Goal: Check status: Check status

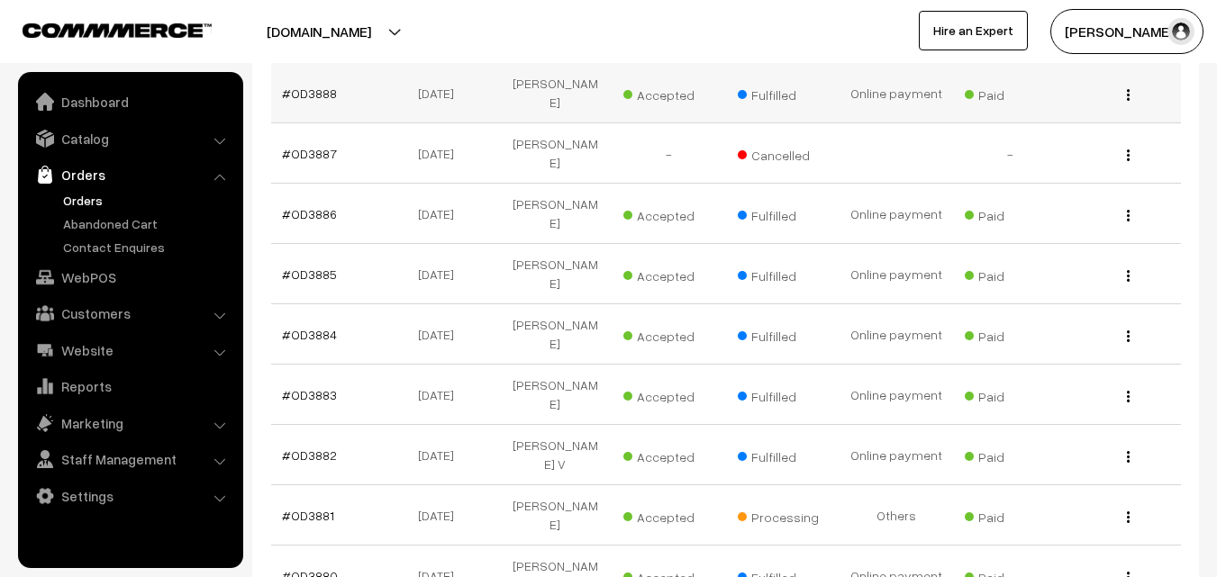
scroll to position [540, 0]
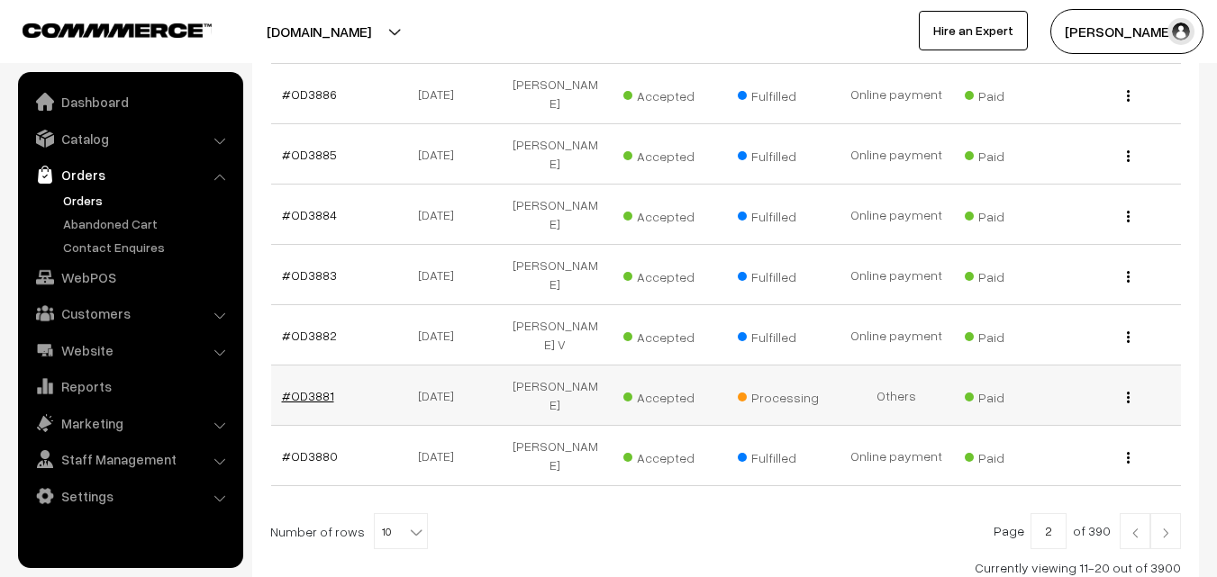
click at [313, 388] on link "#OD3881" at bounding box center [308, 395] width 52 height 15
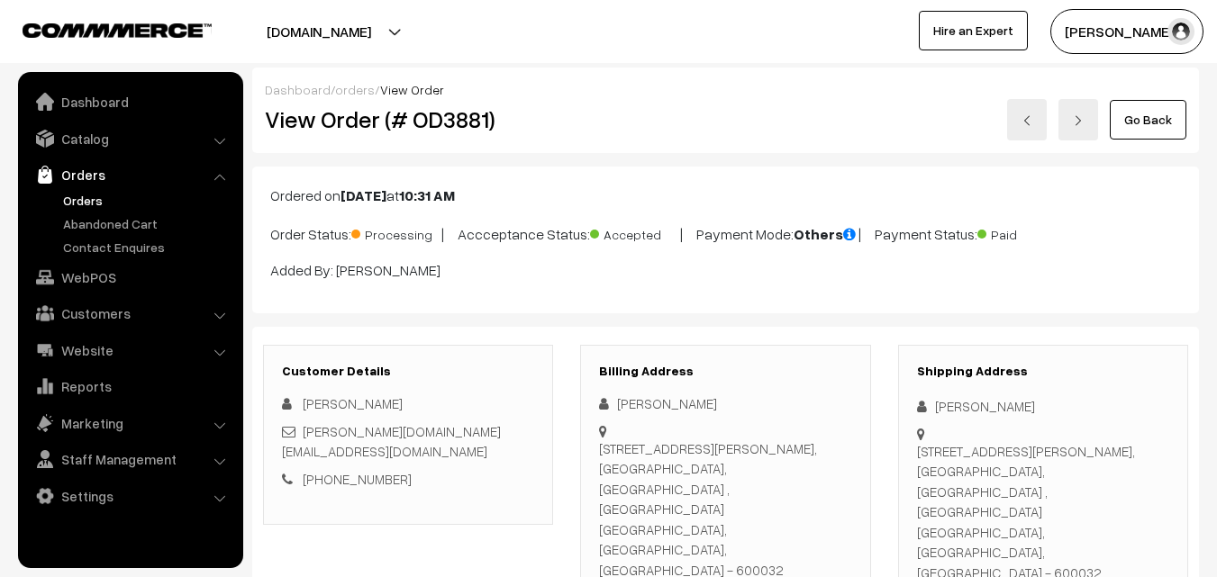
click at [1165, 120] on link "Go Back" at bounding box center [1148, 120] width 77 height 40
click at [1157, 123] on link "Go Back" at bounding box center [1148, 120] width 77 height 40
click at [1170, 129] on link "Go Back" at bounding box center [1148, 120] width 77 height 40
click at [1146, 121] on link "Go Back" at bounding box center [1148, 120] width 77 height 40
click at [86, 203] on link "Orders" at bounding box center [148, 200] width 178 height 19
